Goal: Task Accomplishment & Management: Complete application form

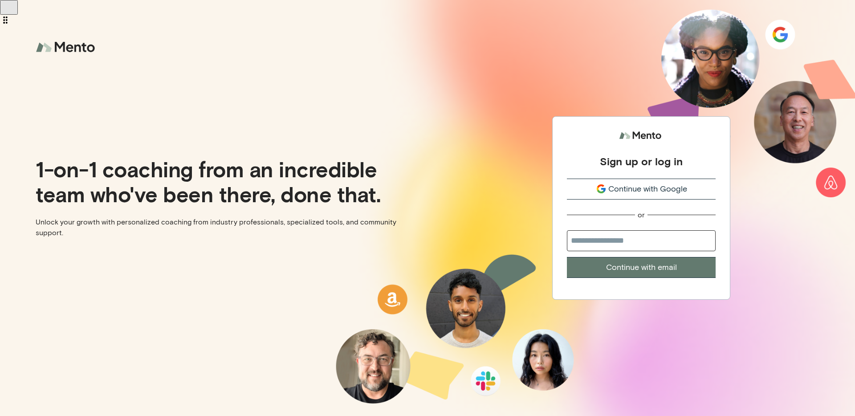
click at [612, 242] on input "email" at bounding box center [641, 240] width 149 height 21
type input "**********"
click at [657, 279] on div "**********" at bounding box center [641, 207] width 178 height 183
click at [656, 275] on button "Continue with email" at bounding box center [641, 267] width 149 height 21
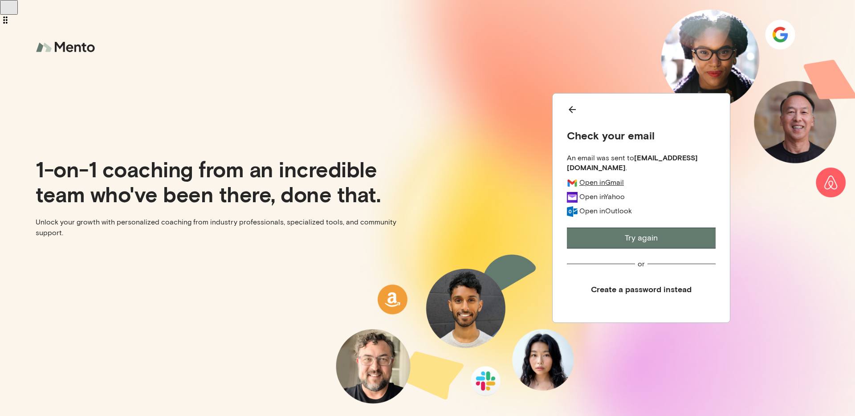
click at [617, 178] on div "Open in Gmail" at bounding box center [601, 182] width 45 height 9
click at [564, 115] on div "Check your email An email was sent to aranfelt@dropbox.com . Open in Gmail Open…" at bounding box center [641, 208] width 178 height 230
click at [576, 109] on icon "Back" at bounding box center [572, 109] width 11 height 11
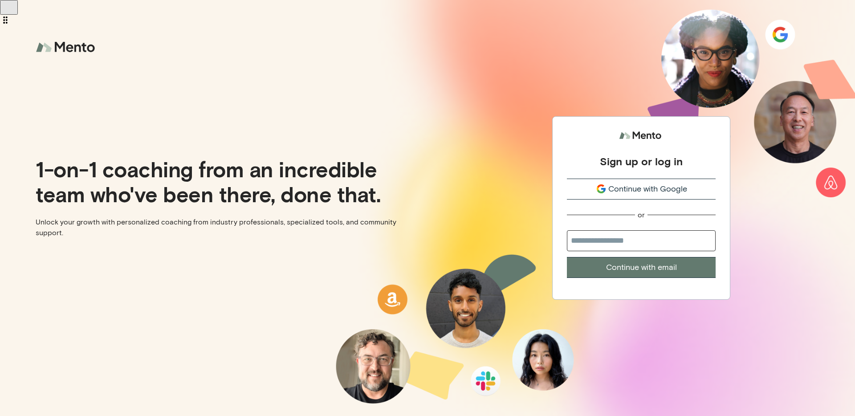
click at [597, 182] on button "Continue with Google" at bounding box center [641, 189] width 149 height 21
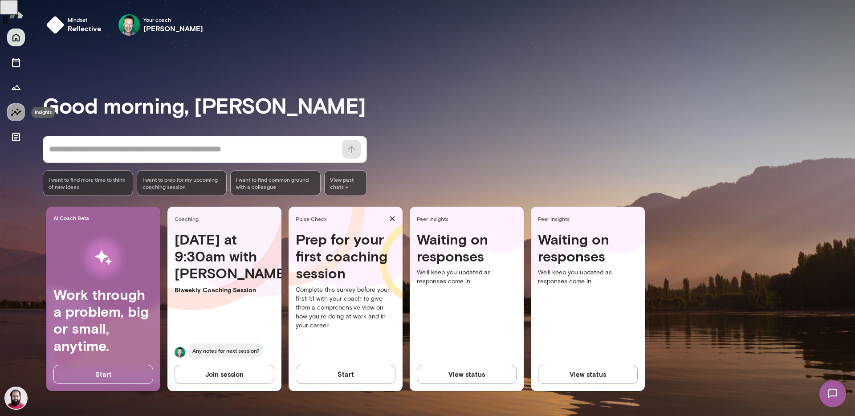
click at [17, 106] on button "Insights" at bounding box center [16, 112] width 18 height 18
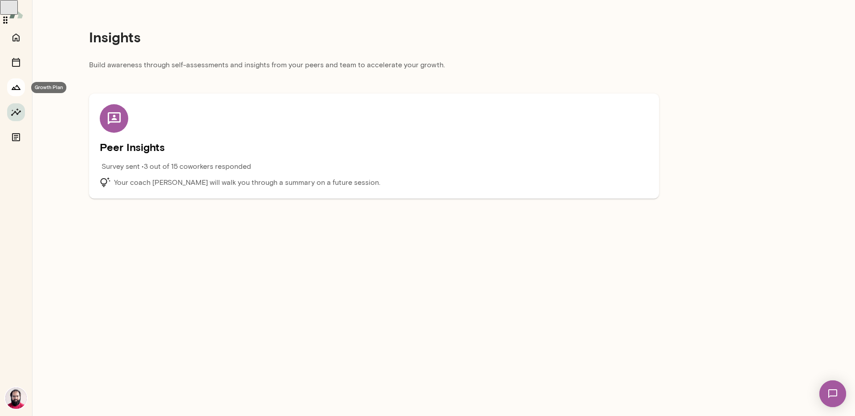
click at [11, 89] on icon "Growth Plan" at bounding box center [16, 87] width 11 height 11
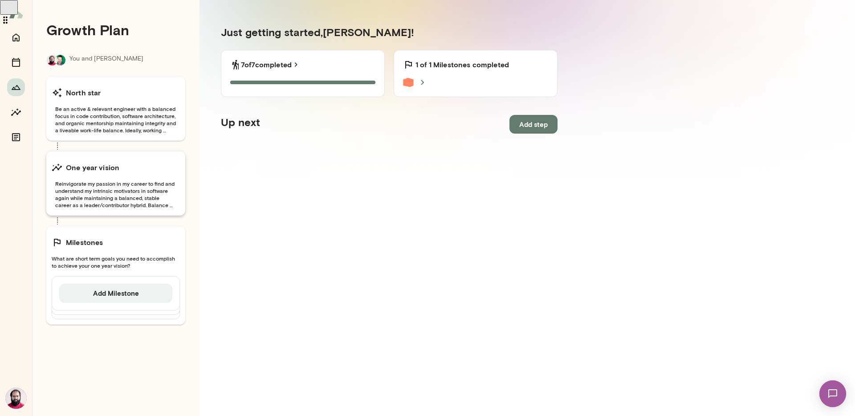
click at [99, 182] on span "Reinvigorate my passion in my career to find and understand my intrinsic motiva…" at bounding box center [116, 194] width 128 height 28
